Goal: Find specific page/section

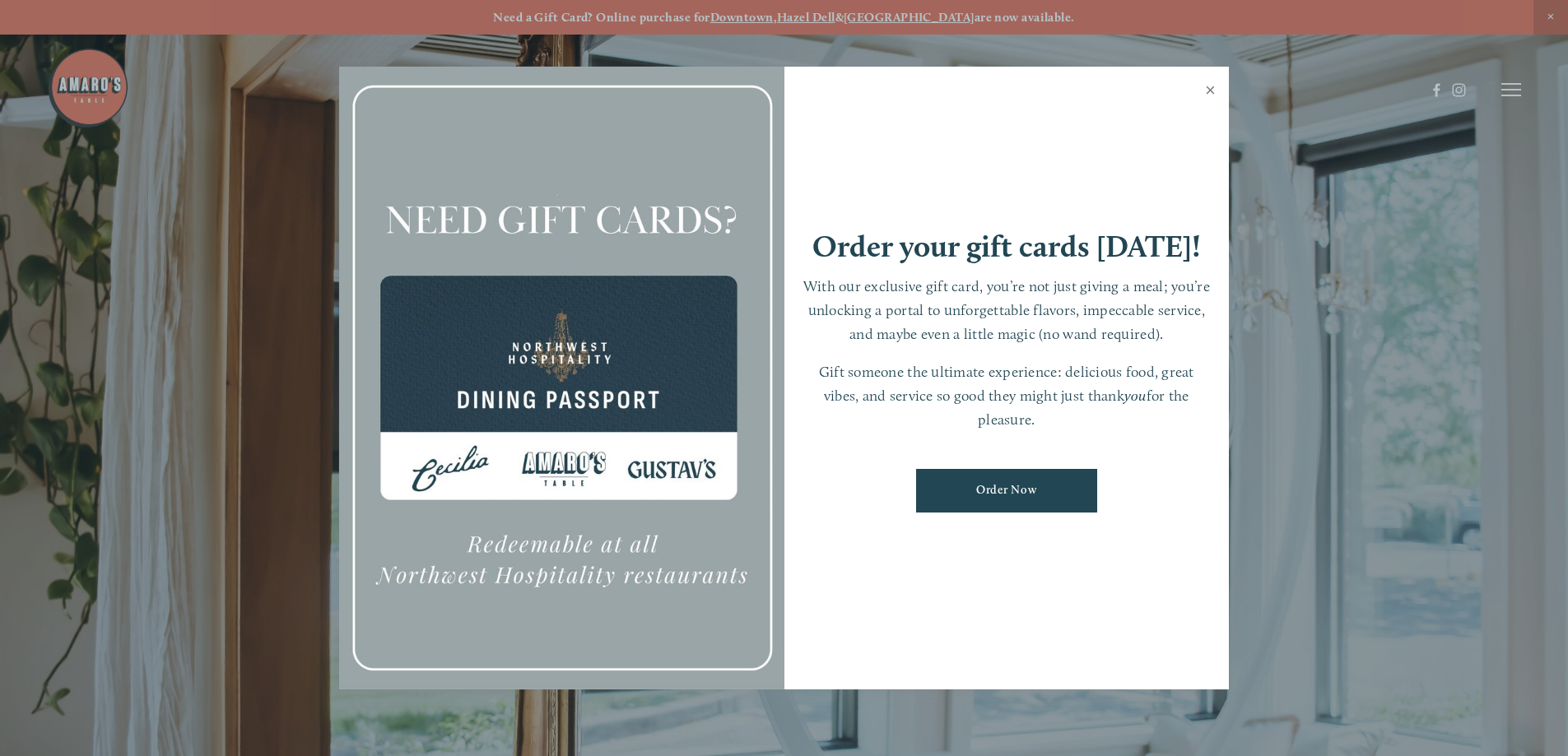
click at [1206, 90] on link "Close" at bounding box center [1210, 92] width 32 height 46
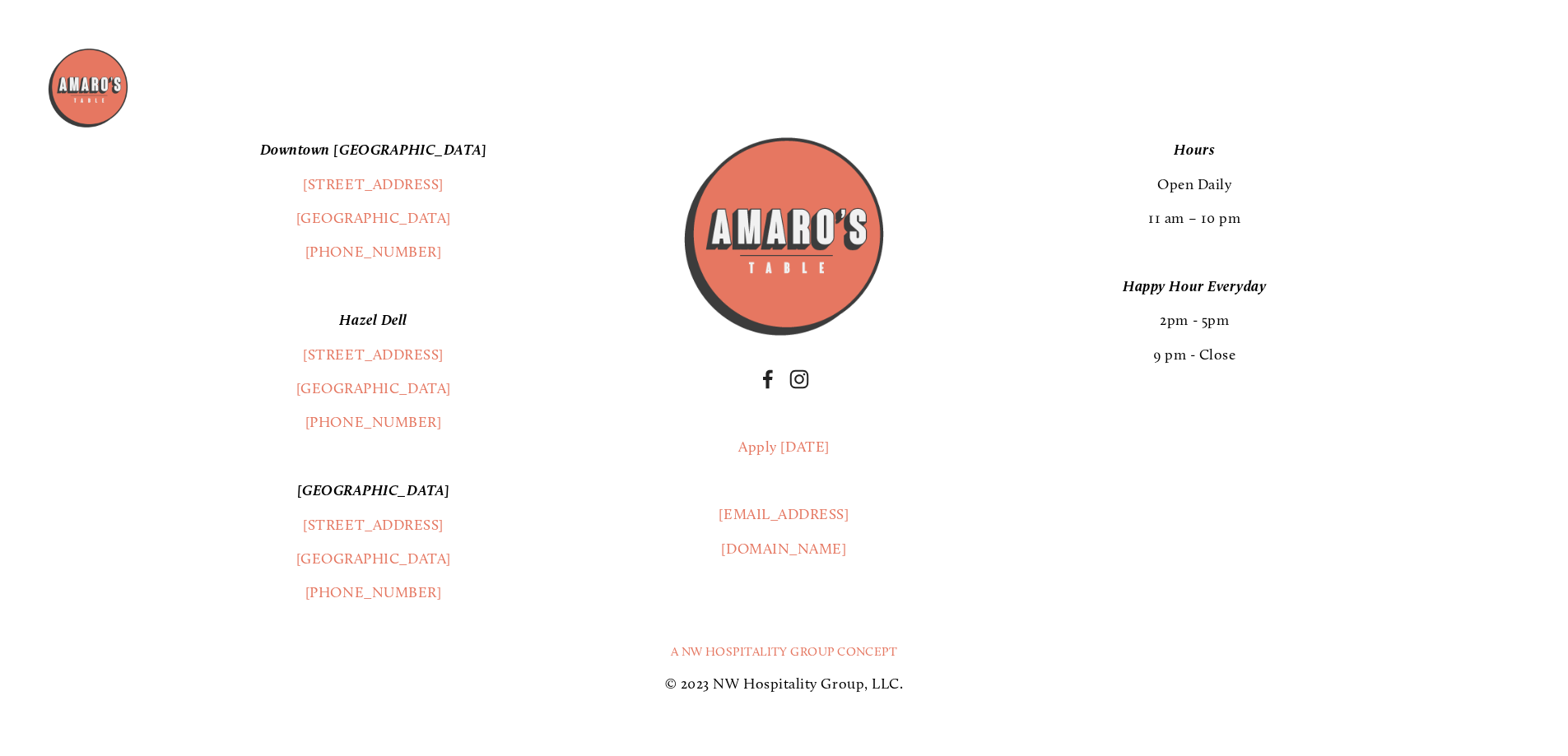
scroll to position [4359, 0]
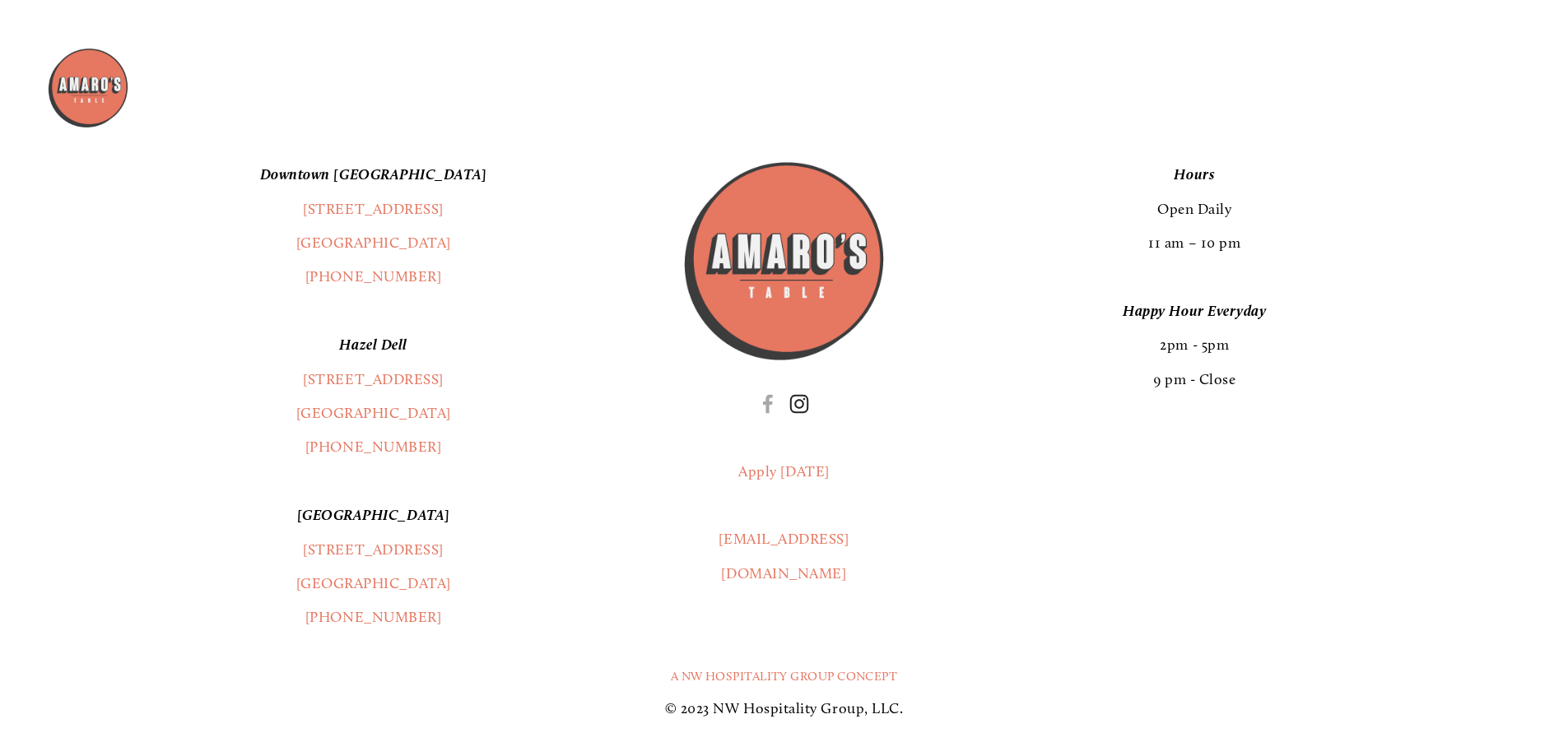
click at [794, 414] on use "Instagram" at bounding box center [799, 404] width 19 height 19
click at [379, 209] on link "[STREET_ADDRESS]" at bounding box center [373, 209] width 141 height 18
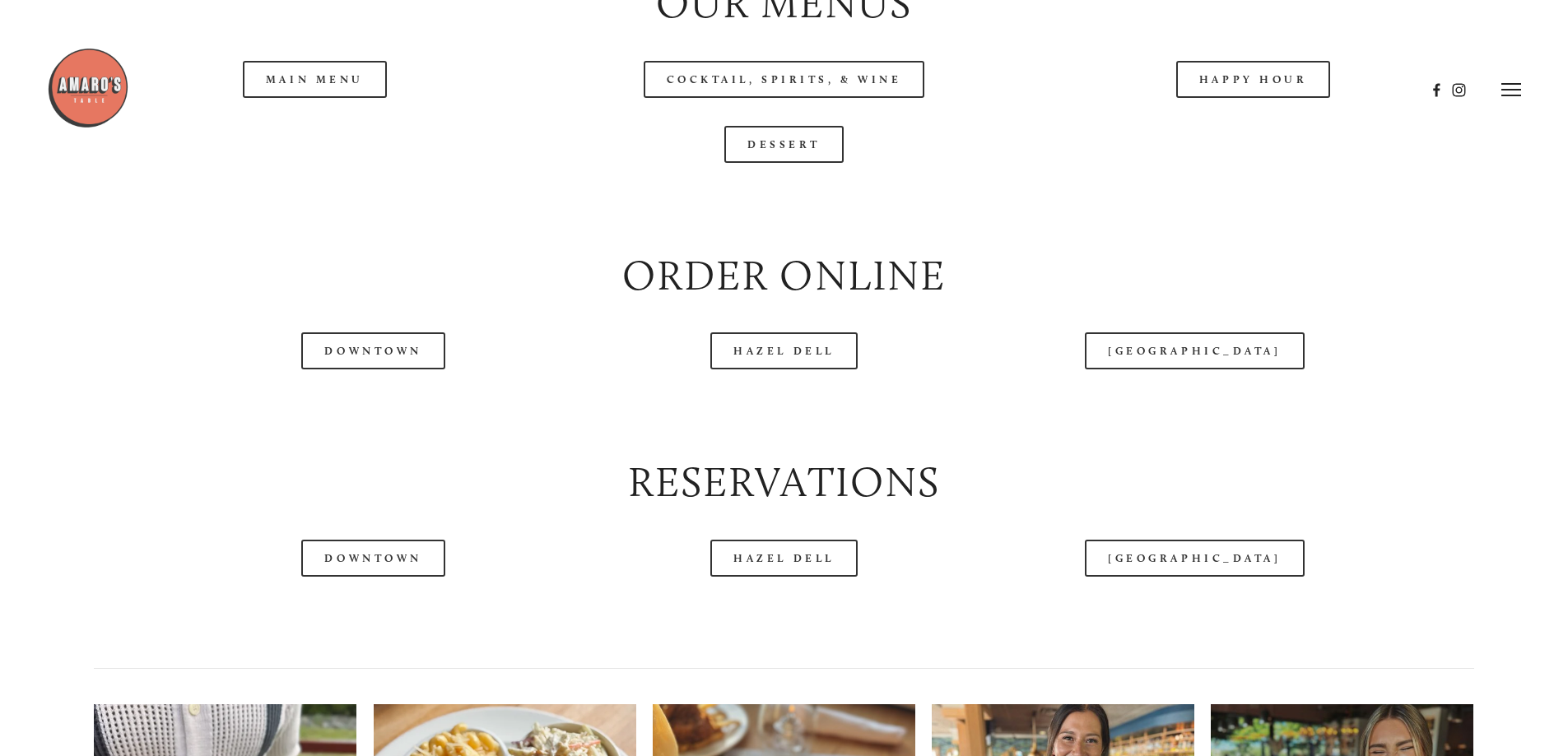
scroll to position [1893, 0]
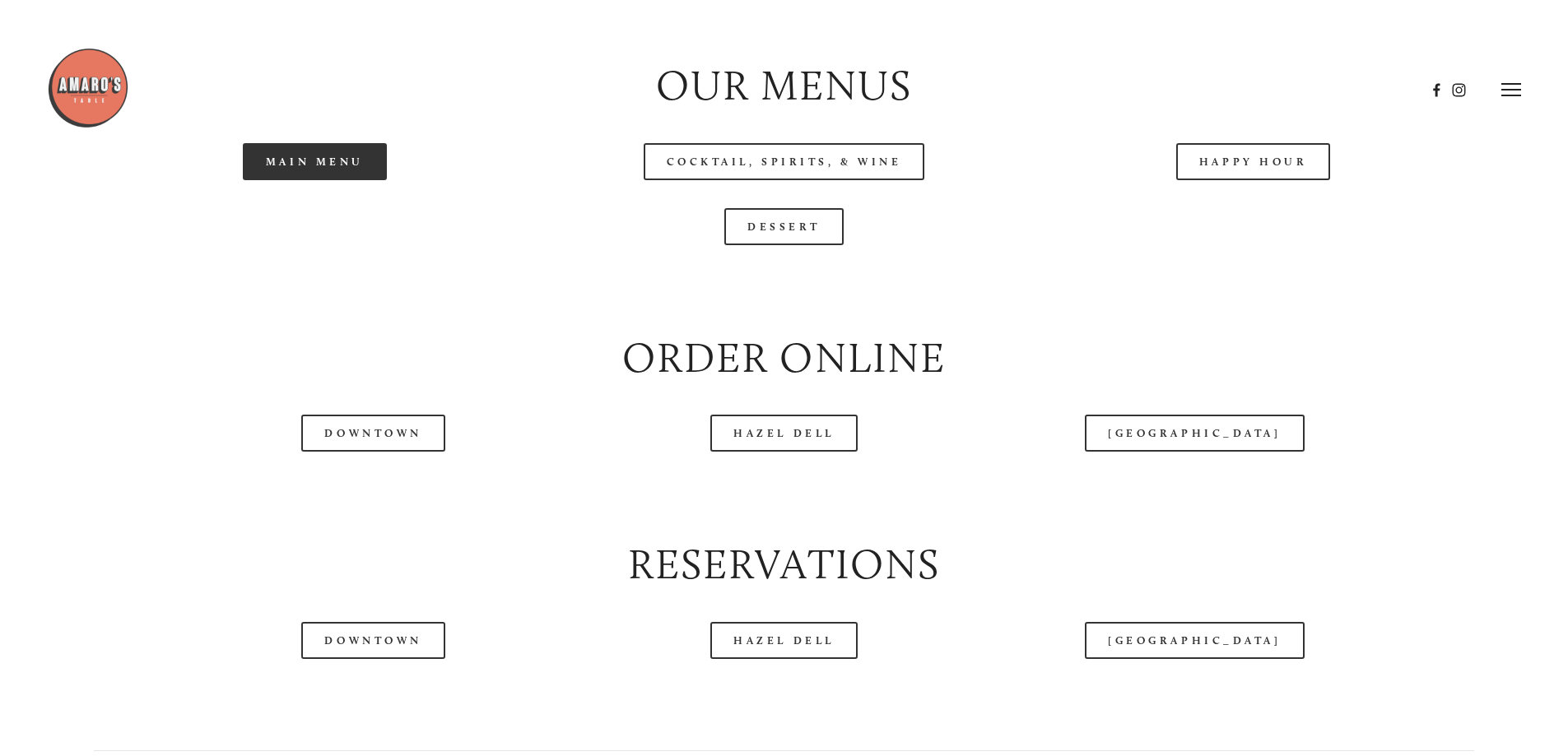
click at [340, 181] on link "Main Menu" at bounding box center [314, 162] width 144 height 37
